Goal: Transaction & Acquisition: Purchase product/service

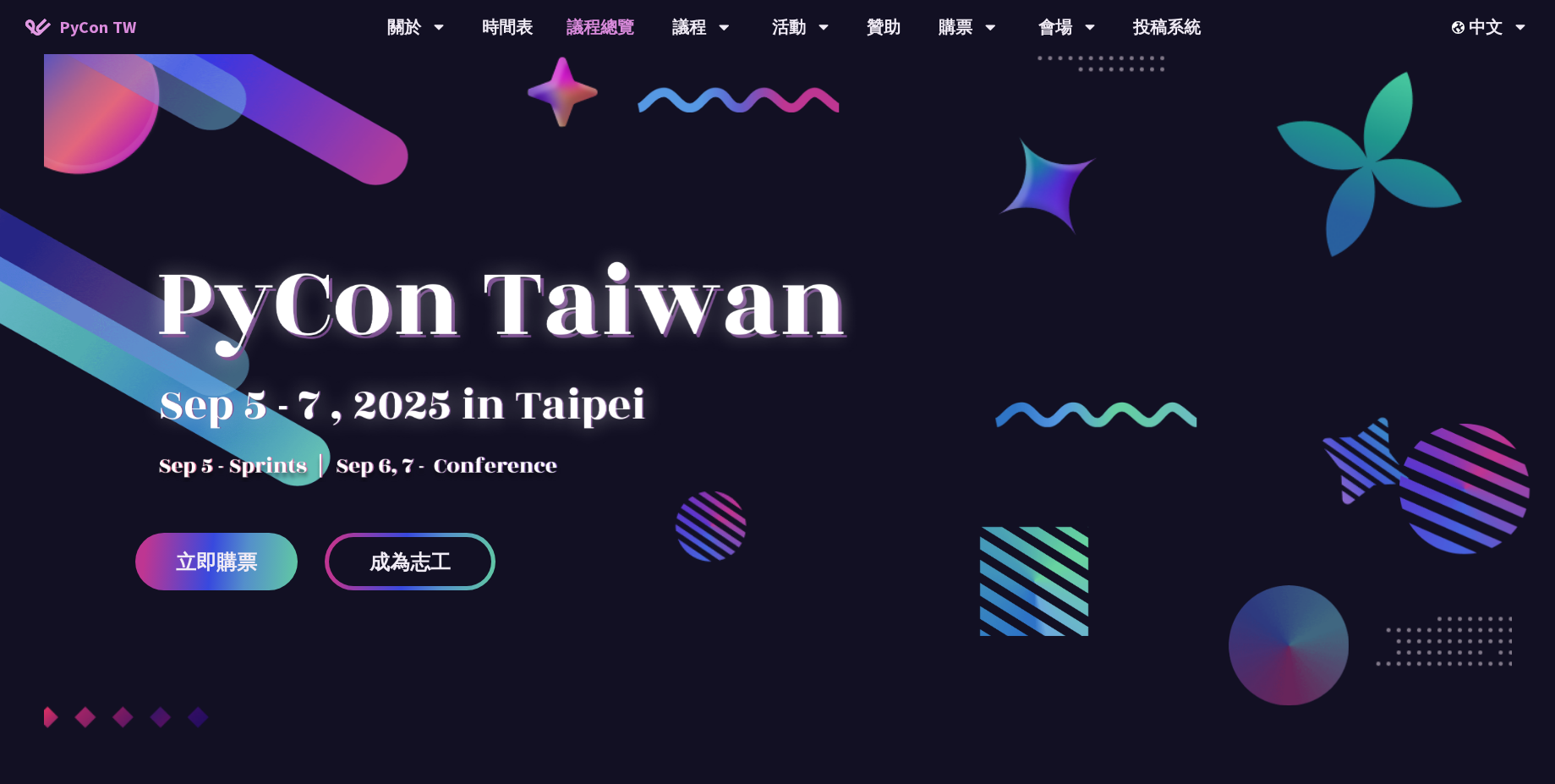
click at [592, 35] on link "議程總覽" at bounding box center [600, 27] width 102 height 54
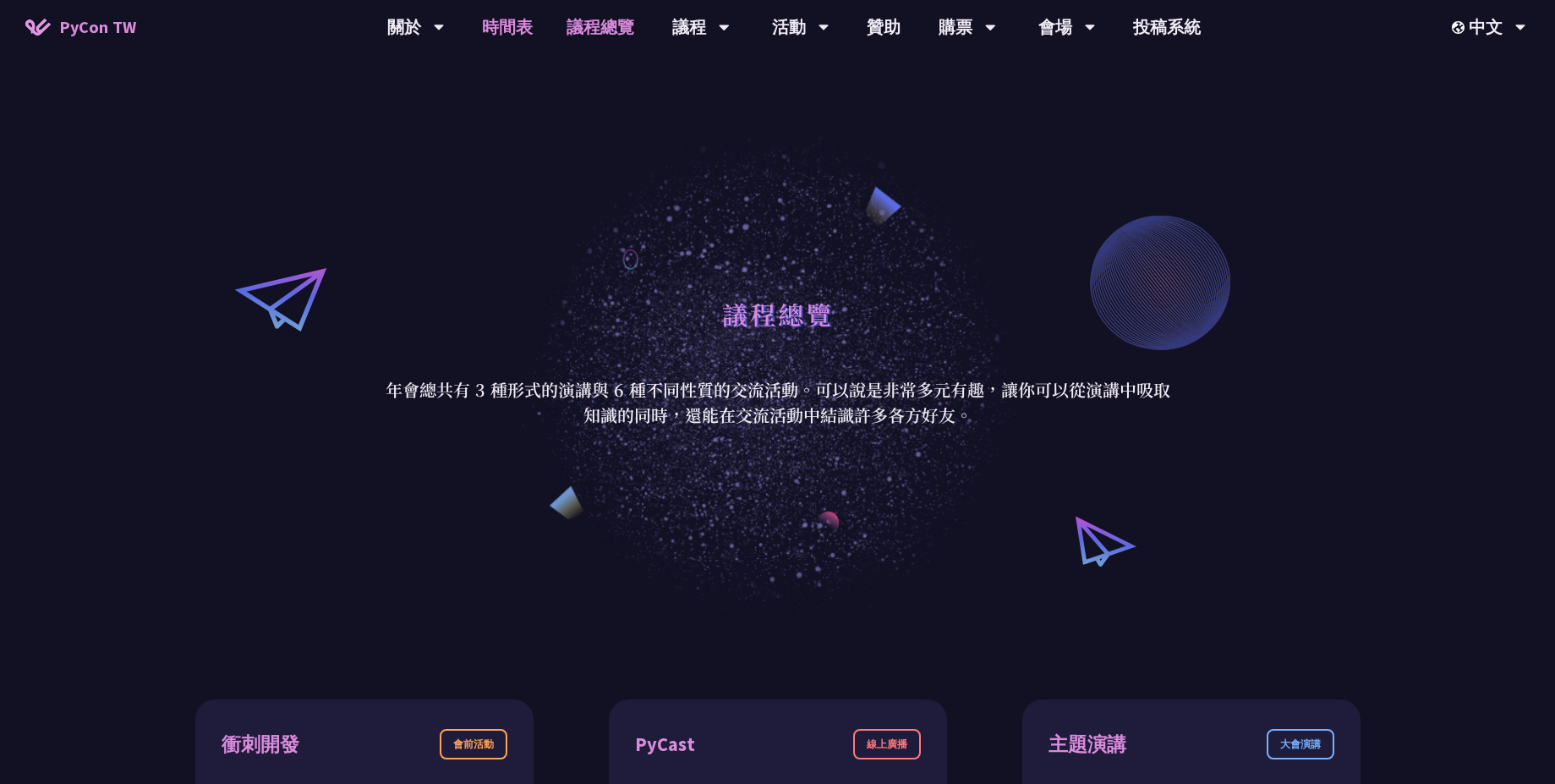
click at [507, 31] on link "時間表" at bounding box center [507, 27] width 85 height 54
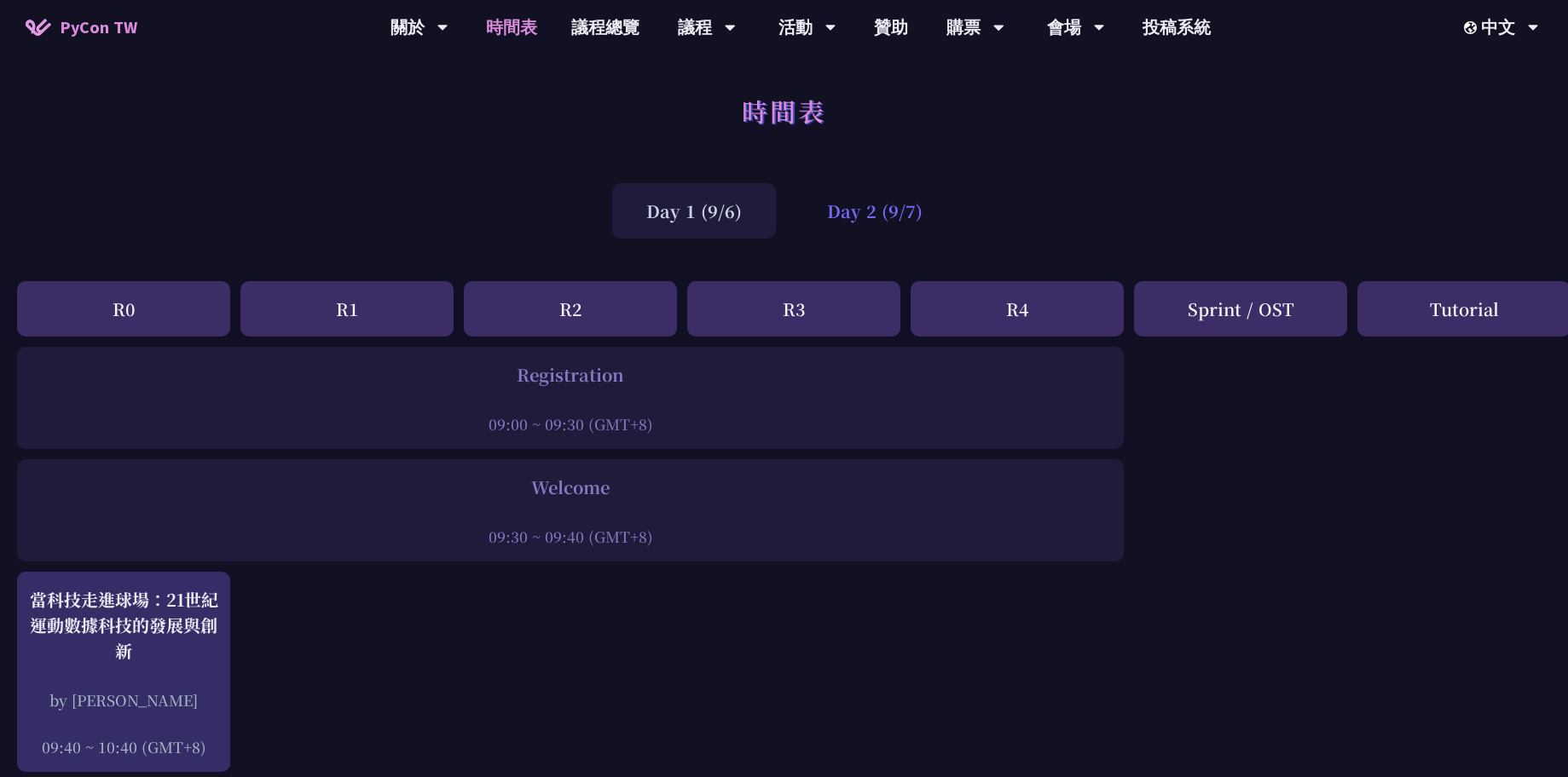
click at [854, 218] on div "Day 2 (9/7)" at bounding box center [875, 211] width 164 height 56
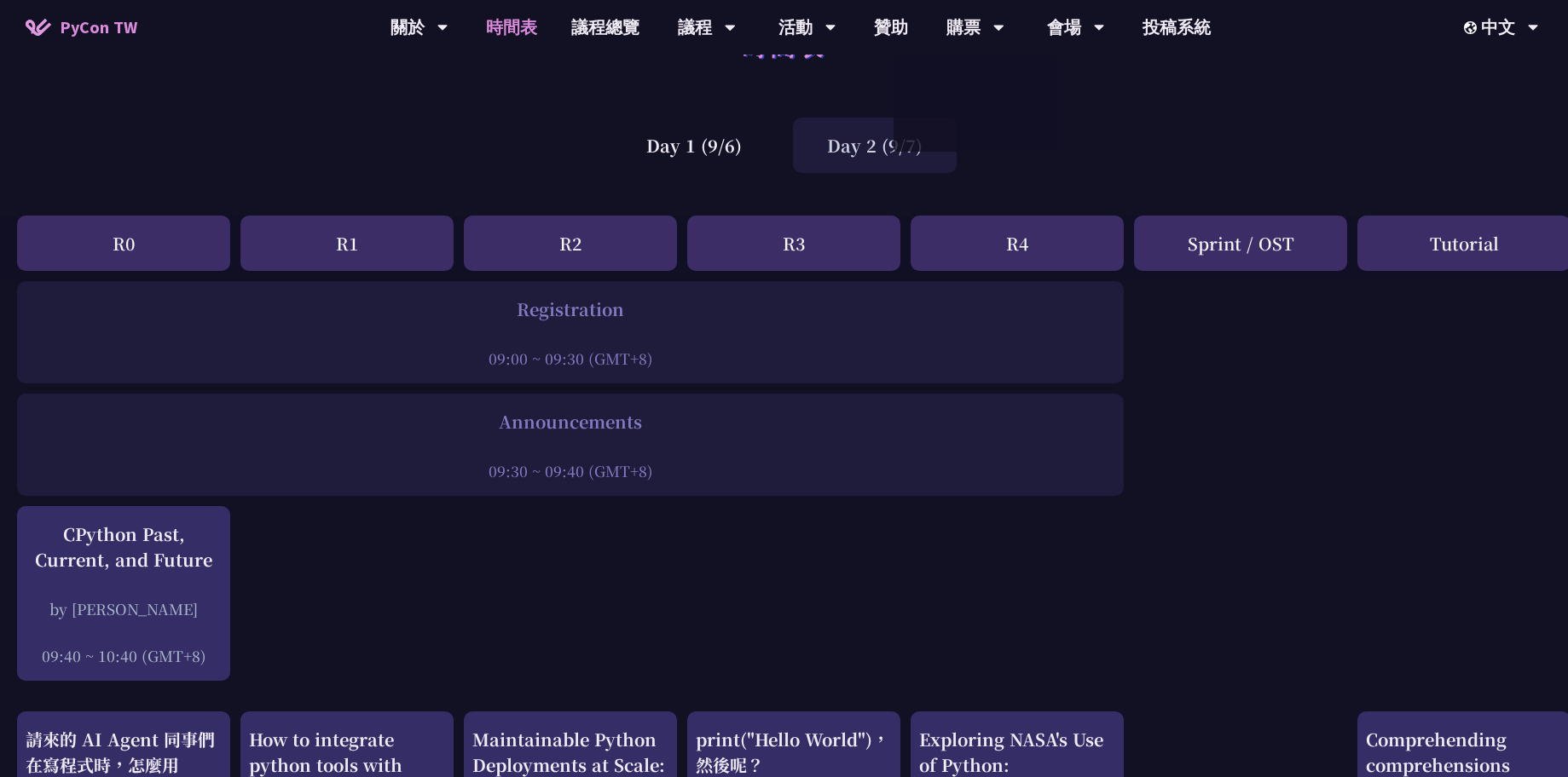
scroll to position [103, 0]
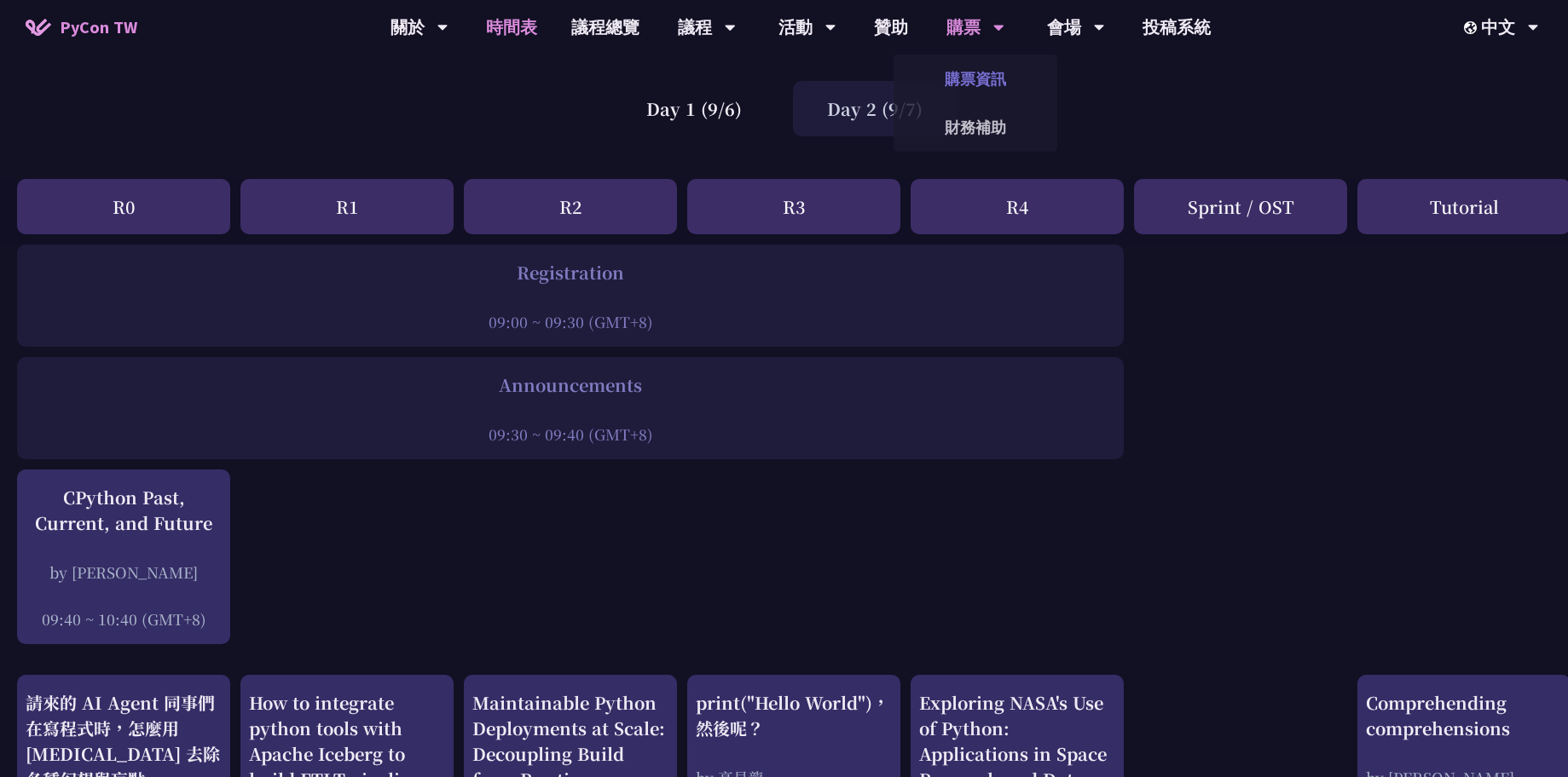
click at [989, 89] on link "購票資訊" at bounding box center [975, 78] width 164 height 40
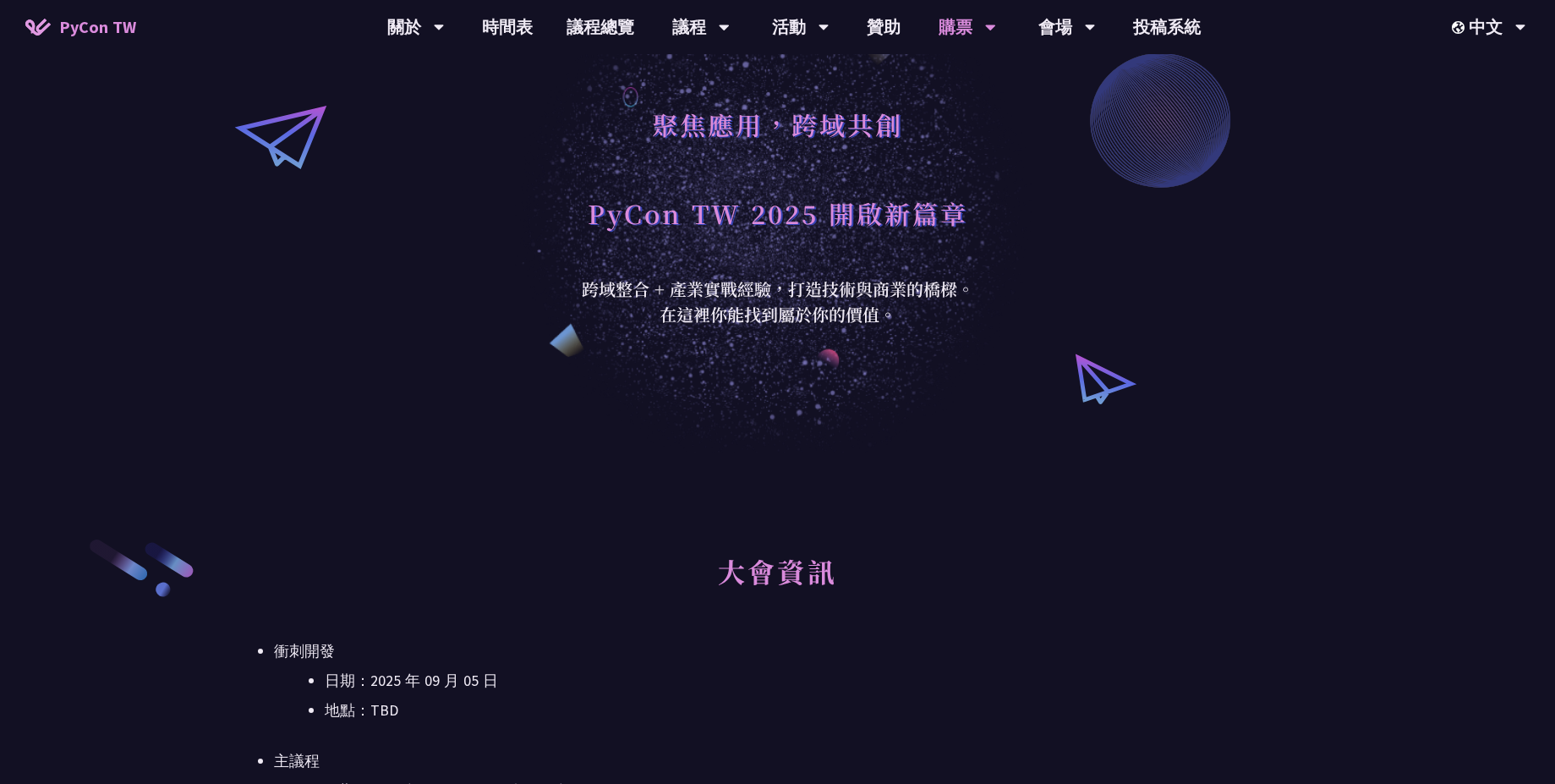
scroll to position [22, 0]
